Goal: Information Seeking & Learning: Learn about a topic

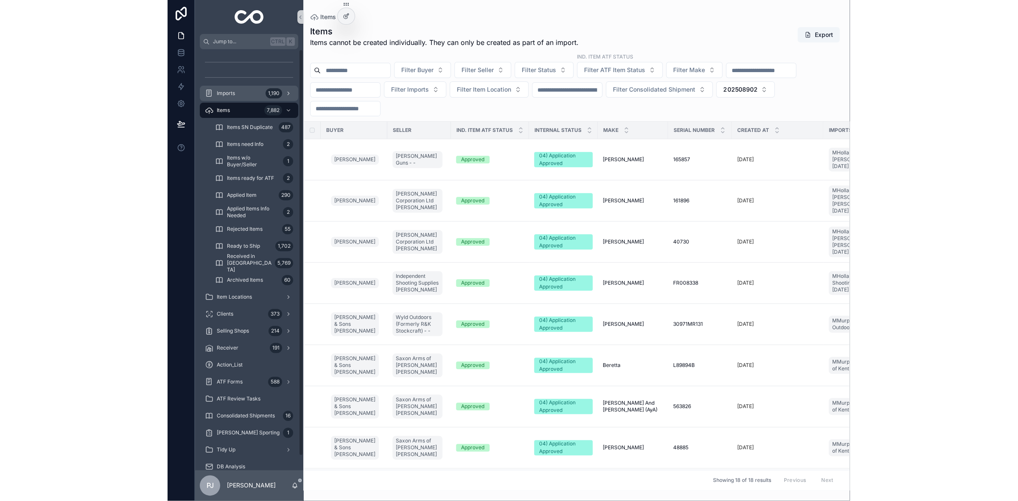
scroll to position [419, 0]
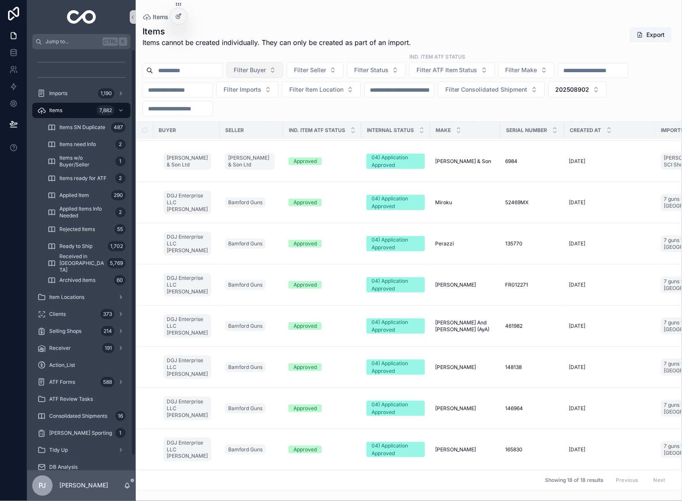
drag, startPoint x: 62, startPoint y: 111, endPoint x: 291, endPoint y: 68, distance: 233.8
click at [62, 111] on span "Items" at bounding box center [55, 110] width 13 height 7
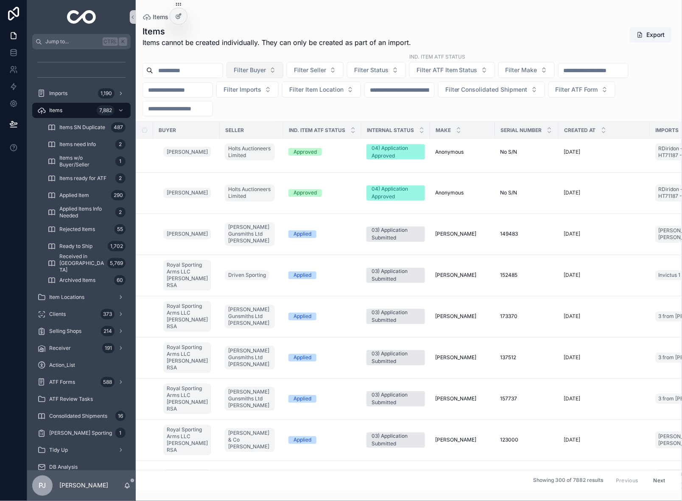
click at [266, 69] on span "Filter Buyer" at bounding box center [250, 70] width 32 height 8
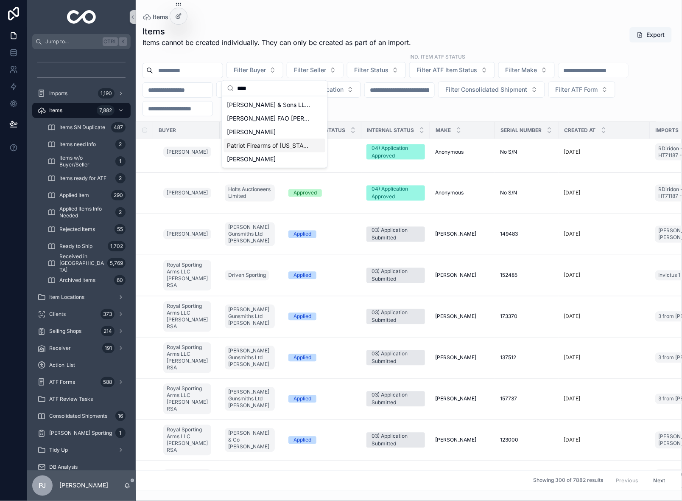
type input "****"
click at [247, 151] on div "Patriot Firearms of [US_STATE] [PERSON_NAME]" at bounding box center [275, 146] width 102 height 14
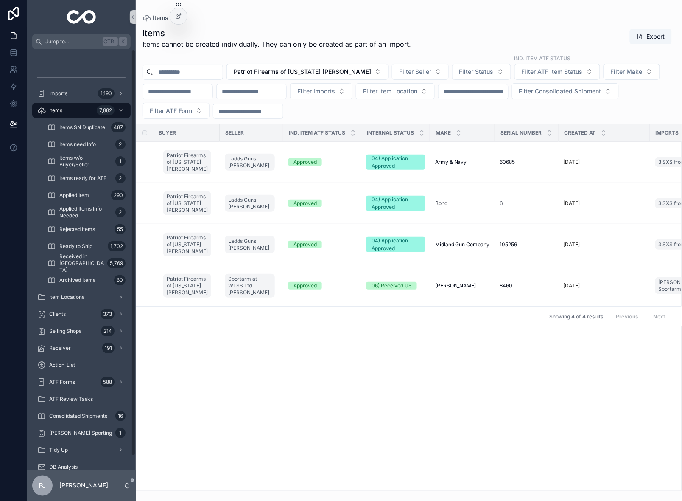
drag, startPoint x: 63, startPoint y: 109, endPoint x: 582, endPoint y: 98, distance: 519.7
click at [63, 109] on div "Items 7,882" at bounding box center [81, 111] width 88 height 14
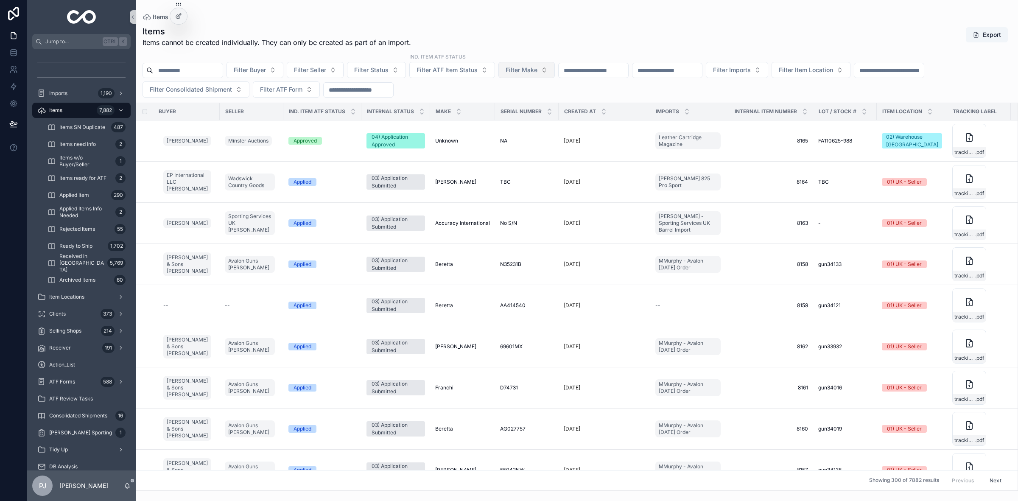
click at [537, 72] on span "Filter Make" at bounding box center [522, 70] width 32 height 8
type input "*****"
click at [519, 115] on span "[PERSON_NAME]" at bounding box center [522, 118] width 49 height 8
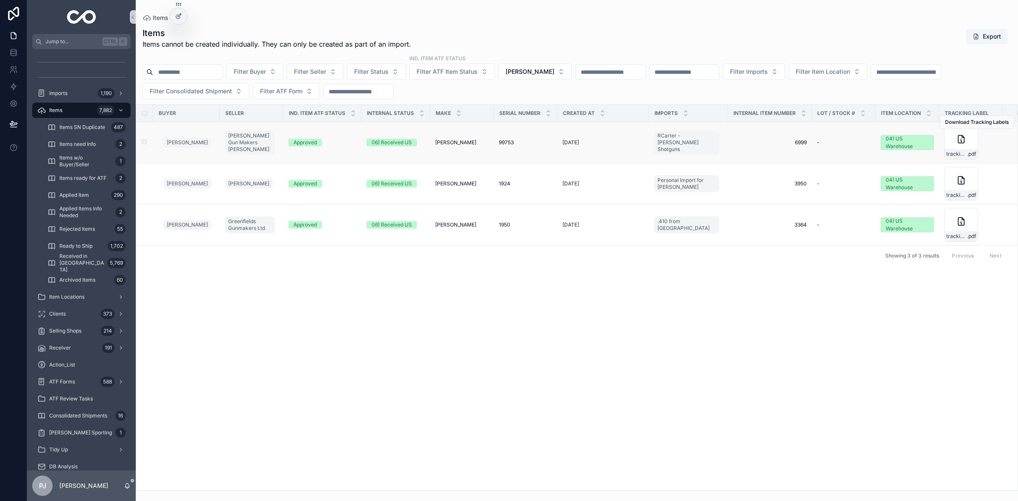
click at [509, 146] on span "99753" at bounding box center [506, 142] width 15 height 7
click at [499, 185] on span "1924" at bounding box center [504, 183] width 11 height 7
click at [499, 225] on span "1950" at bounding box center [504, 224] width 11 height 7
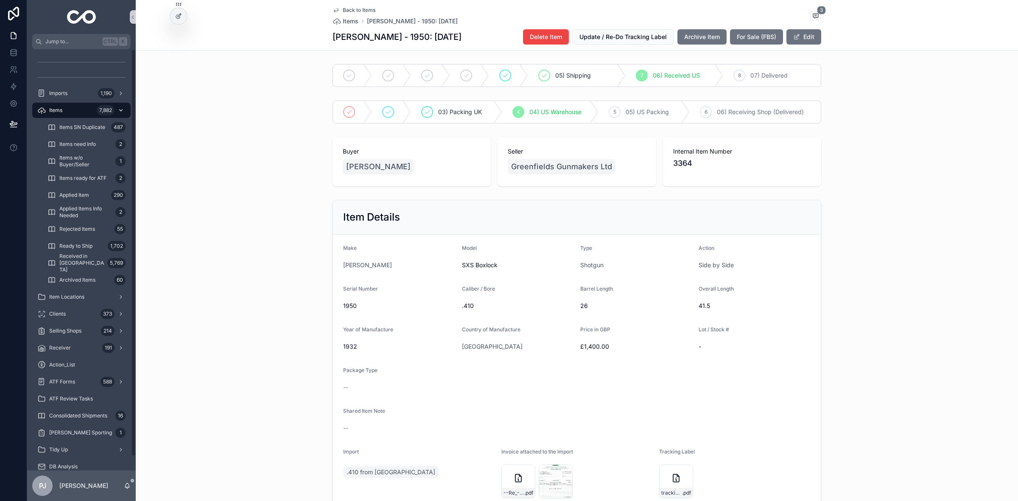
drag, startPoint x: 73, startPoint y: 112, endPoint x: 92, endPoint y: 106, distance: 19.6
click at [73, 112] on div "Items 7,882" at bounding box center [81, 111] width 88 height 14
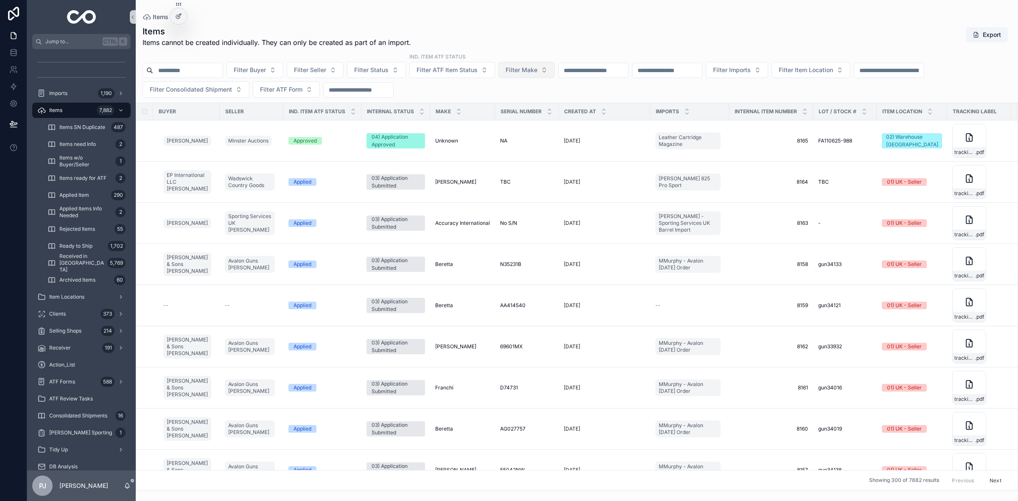
click at [537, 66] on span "Filter Make" at bounding box center [522, 70] width 32 height 8
type input "****"
click at [537, 129] on span "[PERSON_NAME][DEMOGRAPHIC_DATA]" at bounding box center [540, 132] width 85 height 8
